Goal: Information Seeking & Learning: Learn about a topic

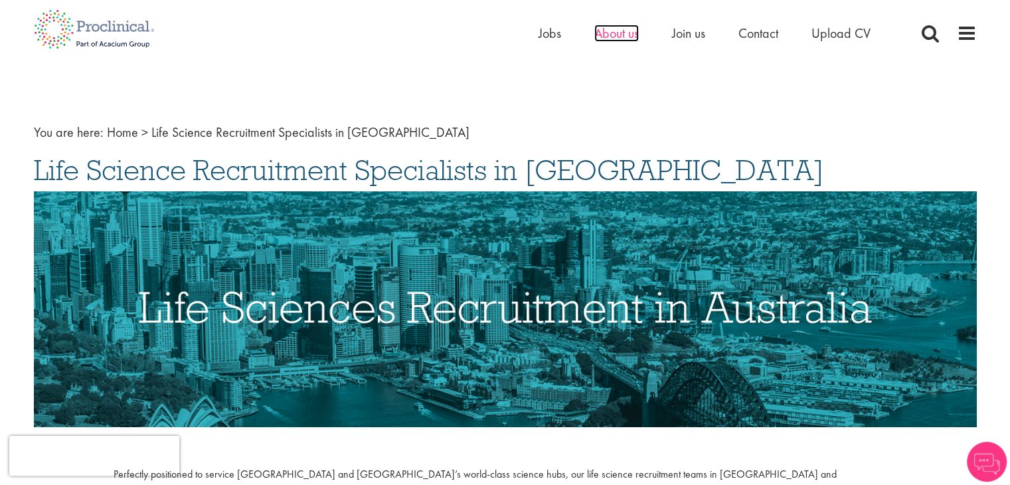
click at [613, 35] on span "About us" at bounding box center [616, 33] width 44 height 17
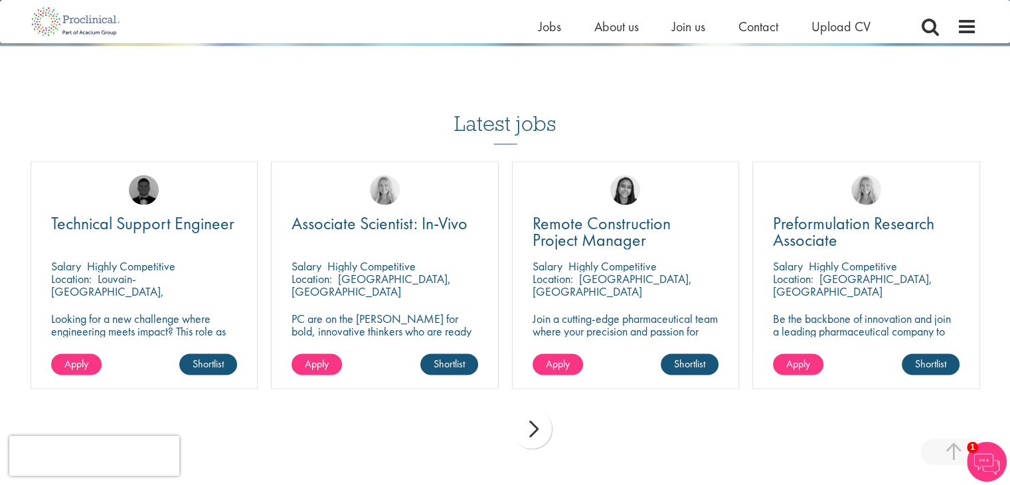
scroll to position [2390, 0]
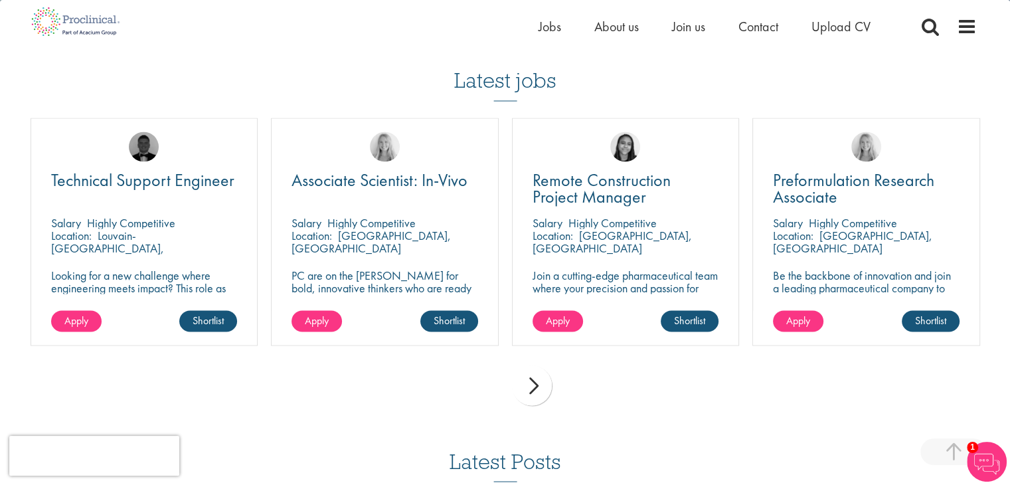
click at [526, 392] on div "next" at bounding box center [532, 385] width 40 height 40
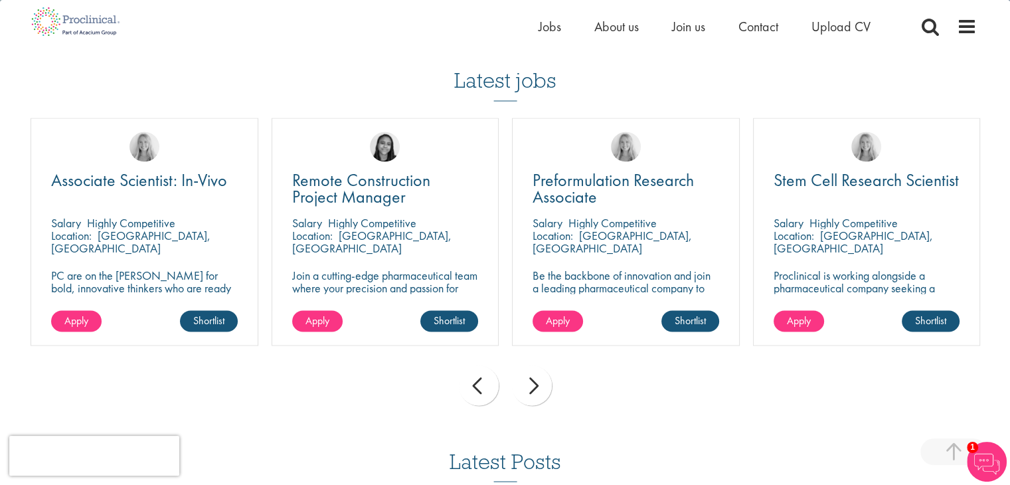
click at [526, 392] on div "next" at bounding box center [532, 385] width 40 height 40
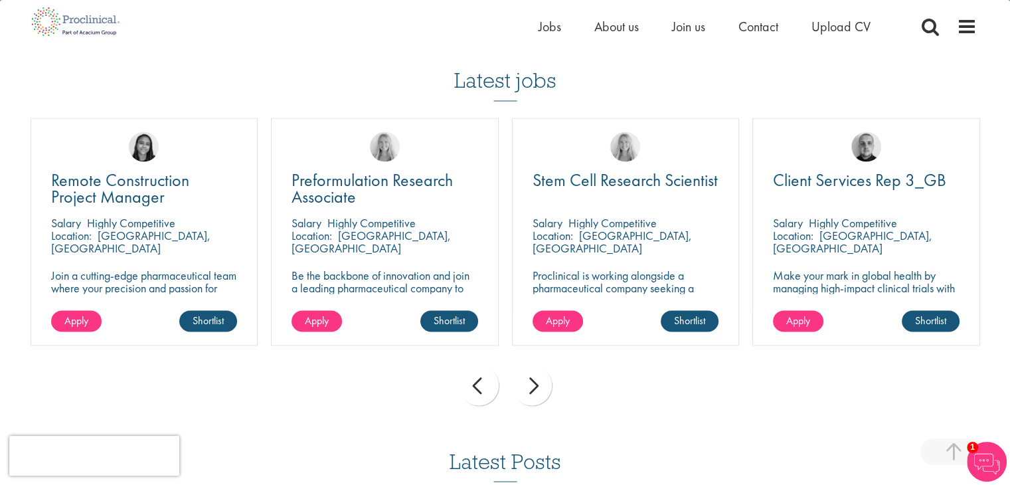
click at [526, 392] on div "next" at bounding box center [532, 385] width 40 height 40
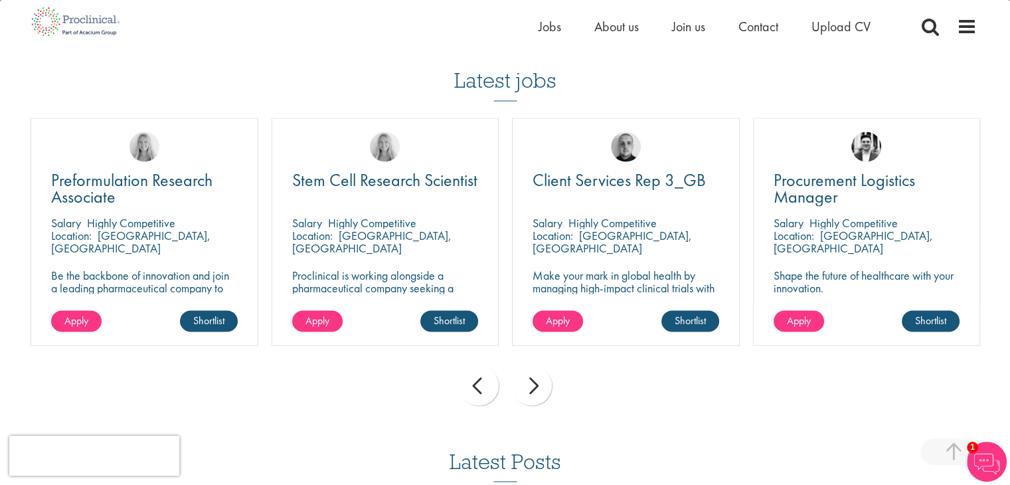
click at [526, 394] on div "next" at bounding box center [532, 385] width 40 height 40
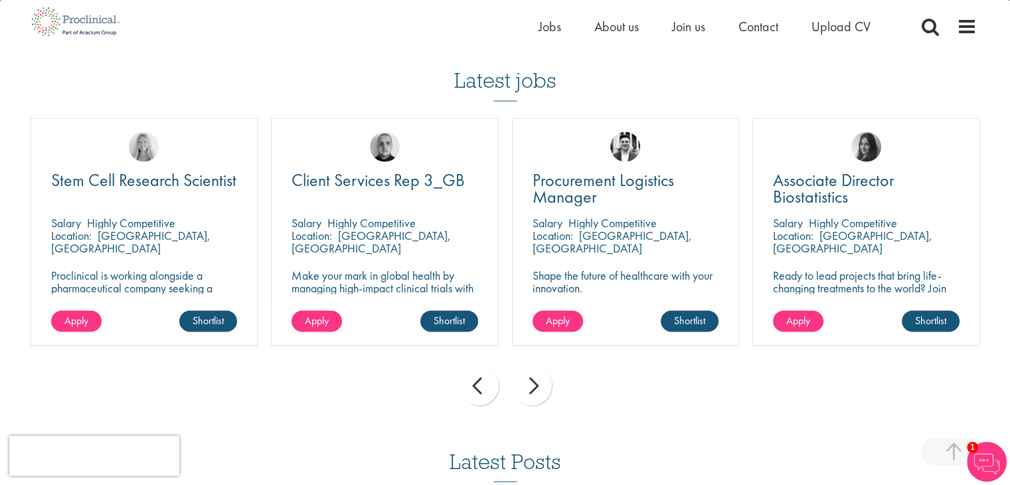
click at [526, 394] on div "next" at bounding box center [532, 385] width 40 height 40
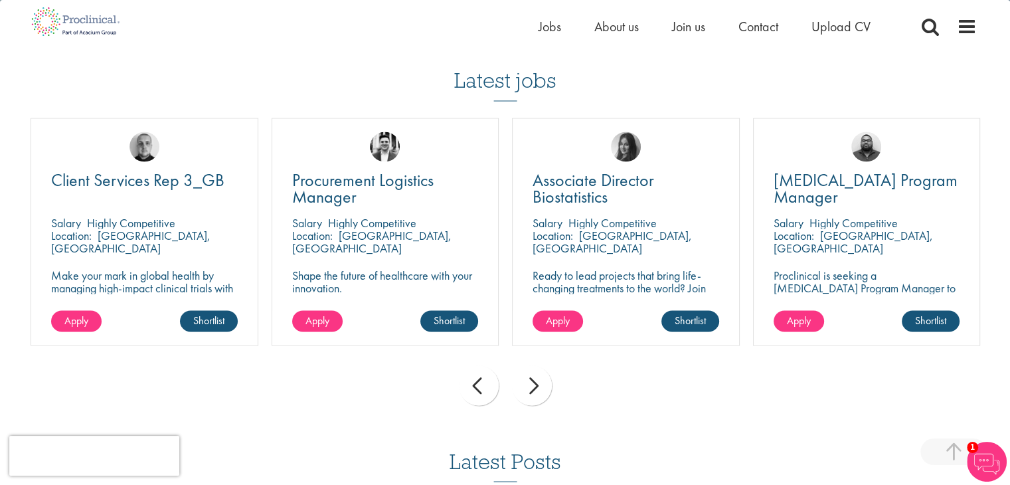
click at [524, 396] on div "next" at bounding box center [532, 385] width 40 height 40
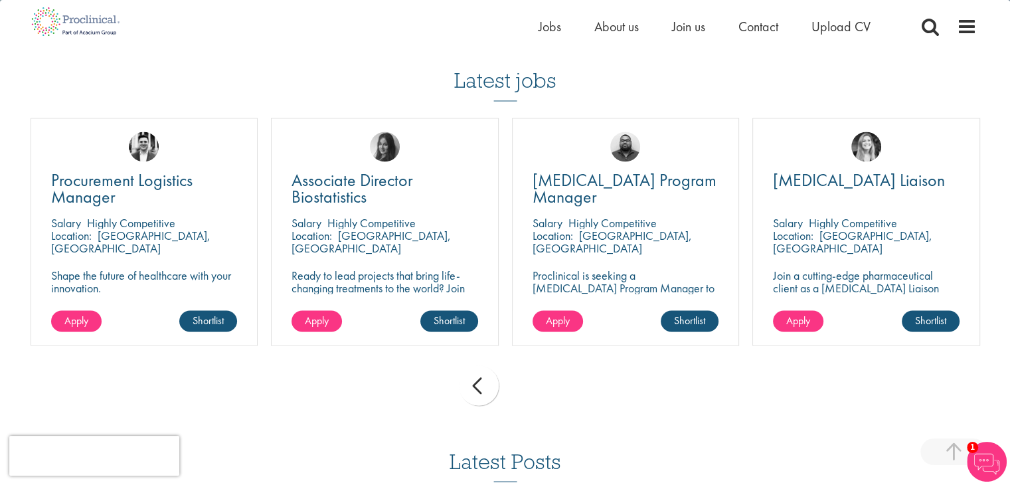
click at [523, 396] on div "prev next" at bounding box center [505, 387] width 963 height 58
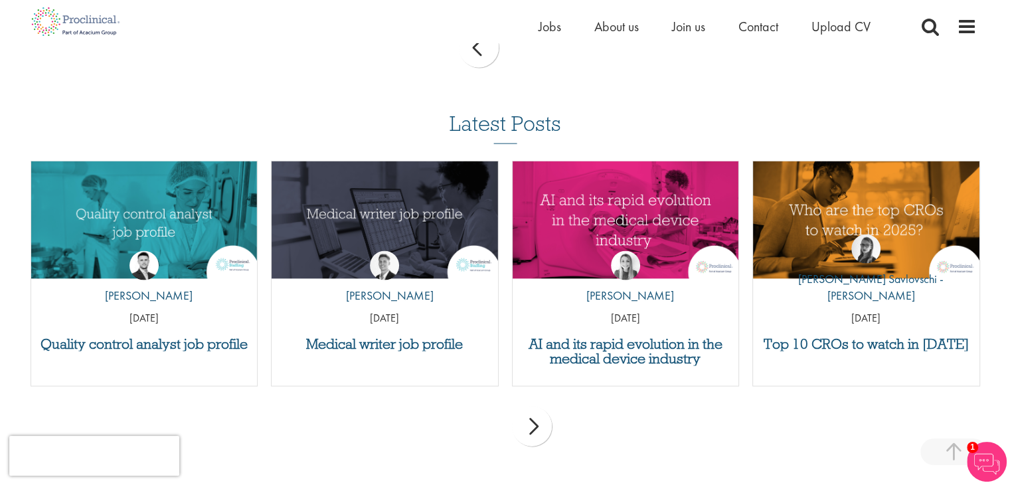
scroll to position [2722, 0]
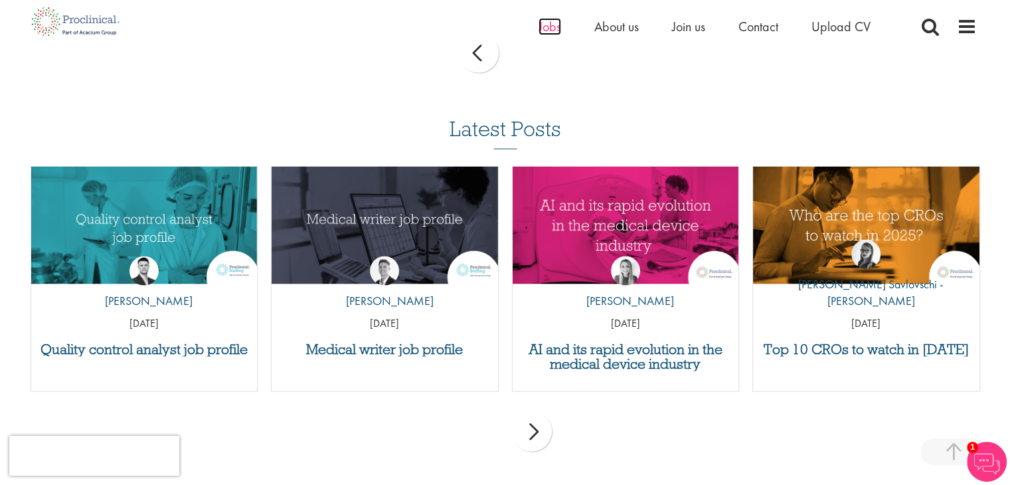
click at [539, 27] on span "Jobs" at bounding box center [549, 26] width 23 height 17
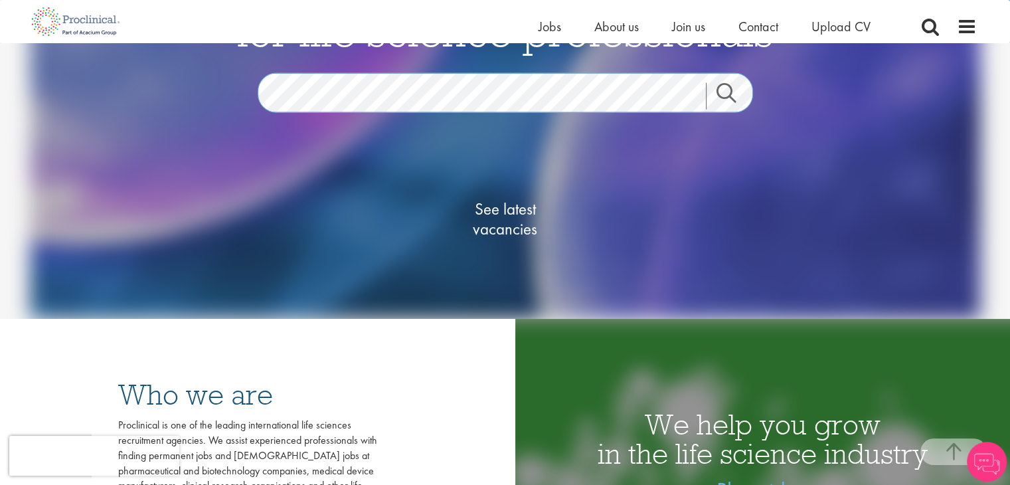
scroll to position [133, 0]
